Goal: Transaction & Acquisition: Obtain resource

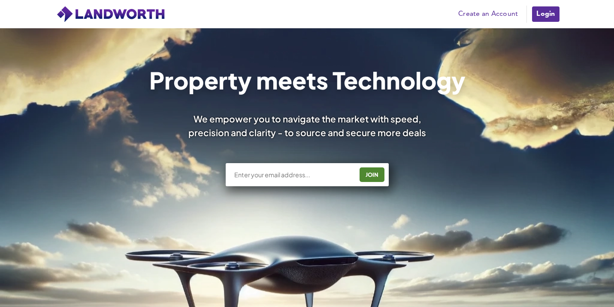
click at [546, 15] on link "Login" at bounding box center [545, 14] width 29 height 17
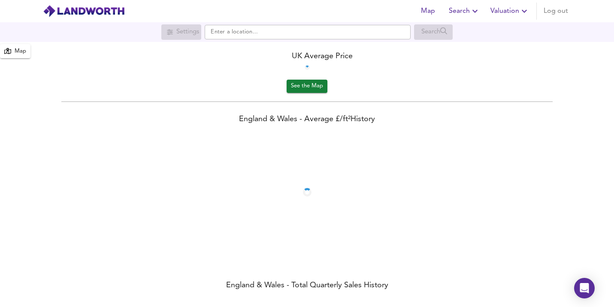
click at [505, 8] on div "Map Search Valuation Log out" at bounding box center [492, 11] width 157 height 17
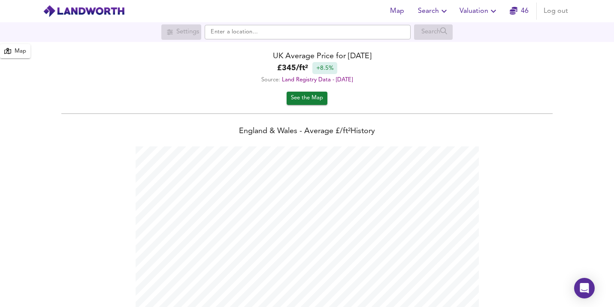
scroll to position [307, 614]
click at [486, 13] on span "Valuation" at bounding box center [478, 11] width 39 height 12
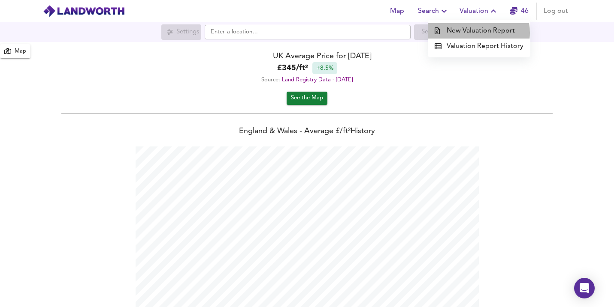
click at [477, 33] on li "New Valuation Report" at bounding box center [479, 30] width 102 height 15
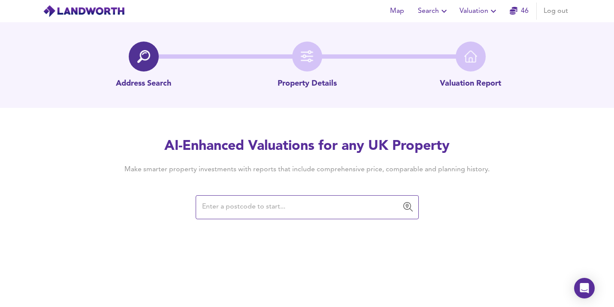
click at [263, 211] on input "text" at bounding box center [300, 207] width 202 height 16
type input "£"
paste input "SW3 5TD"
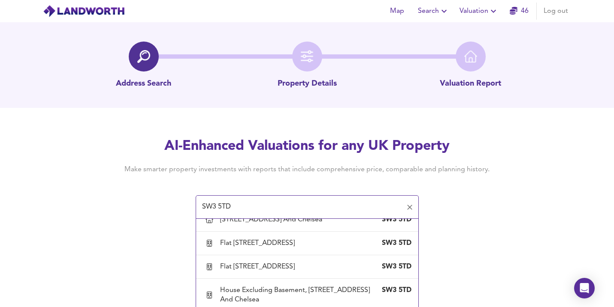
scroll to position [152, 0]
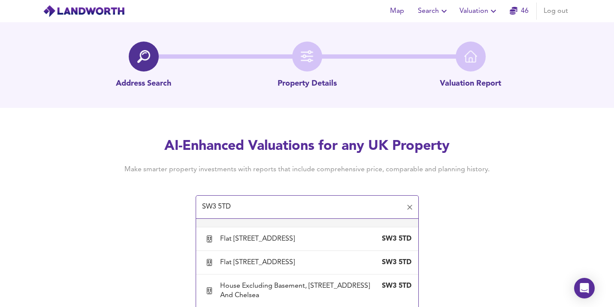
click at [325, 220] on div "[STREET_ADDRESS] And Chelsea" at bounding box center [273, 215] width 106 height 9
type input "[STREET_ADDRESS] And Chelsea"
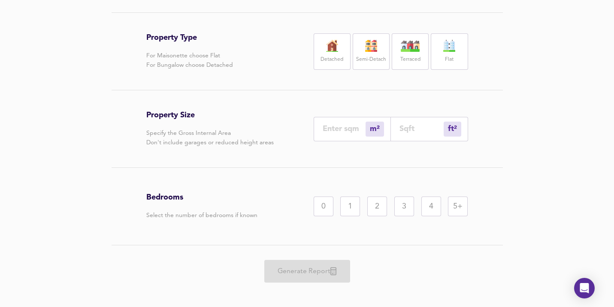
scroll to position [159, 0]
click at [413, 64] on label "Terraced" at bounding box center [410, 58] width 20 height 11
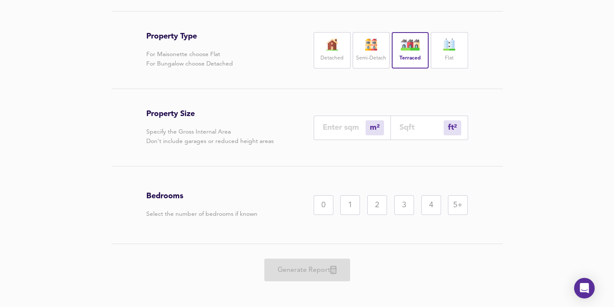
click at [334, 132] on input "number" at bounding box center [344, 127] width 43 height 9
click at [409, 132] on input "number" at bounding box center [421, 127] width 44 height 9
paste input "3112"
type input "289"
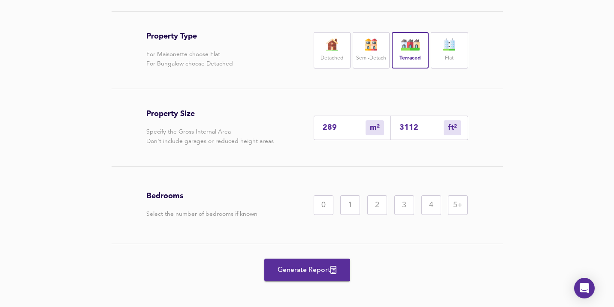
type input "3112"
click at [450, 215] on div "5+" at bounding box center [458, 206] width 20 height 20
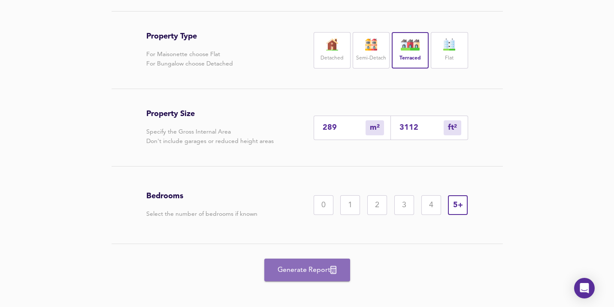
click at [286, 277] on span "Generate Report" at bounding box center [307, 271] width 69 height 12
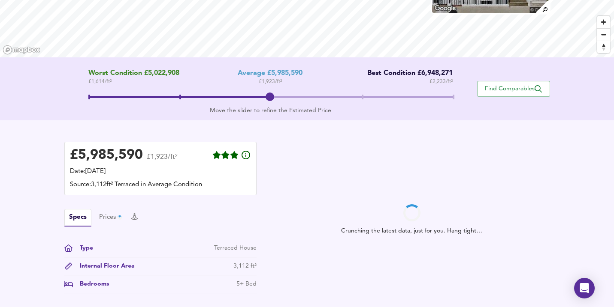
scroll to position [136, 0]
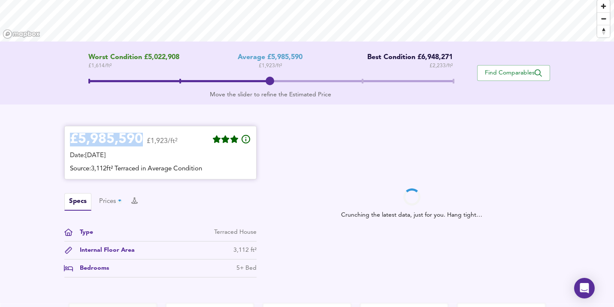
drag, startPoint x: 142, startPoint y: 136, endPoint x: 65, endPoint y: 136, distance: 76.8
click at [65, 136] on div "£ 5,985,590 £1,923/ft² Date: 18 August 2025 Source: 3,112ft² Terraced in Averag…" at bounding box center [160, 153] width 192 height 54
copy div "£ 5,985,590"
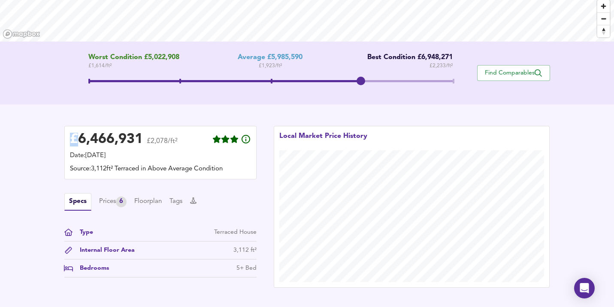
drag, startPoint x: 270, startPoint y: 80, endPoint x: 350, endPoint y: 80, distance: 79.8
click at [356, 80] on span at bounding box center [360, 81] width 9 height 9
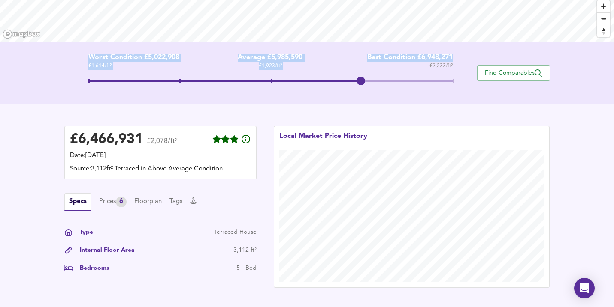
drag, startPoint x: 452, startPoint y: 56, endPoint x: 162, endPoint y: 51, distance: 290.0
click at [162, 51] on div "Worst Condition £5,022,908 £ 1,614 / ft² Average £5,985,590 £ 1,923 / ft² Best …" at bounding box center [307, 73] width 614 height 63
copy div "Worst Condition £5,022,908 £ 1,614 / ft² Average £5,985,590 £ 1,923 / ft² Best …"
